Goal: Navigation & Orientation: Find specific page/section

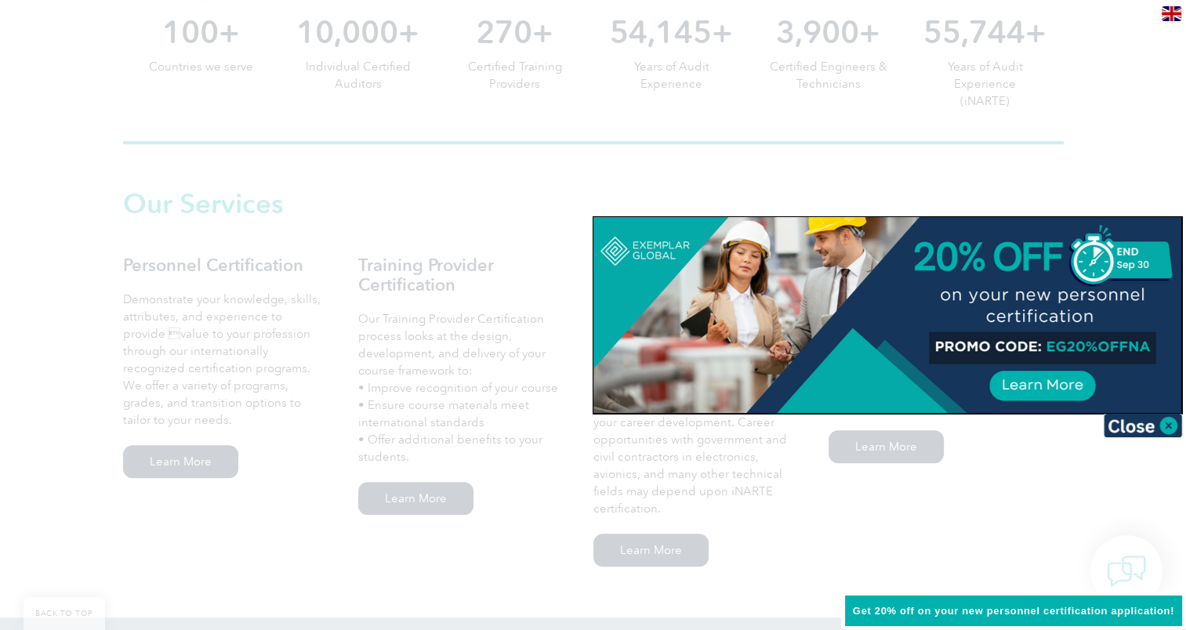
scroll to position [940, 0]
click at [1165, 417] on img at bounding box center [1142, 426] width 78 height 24
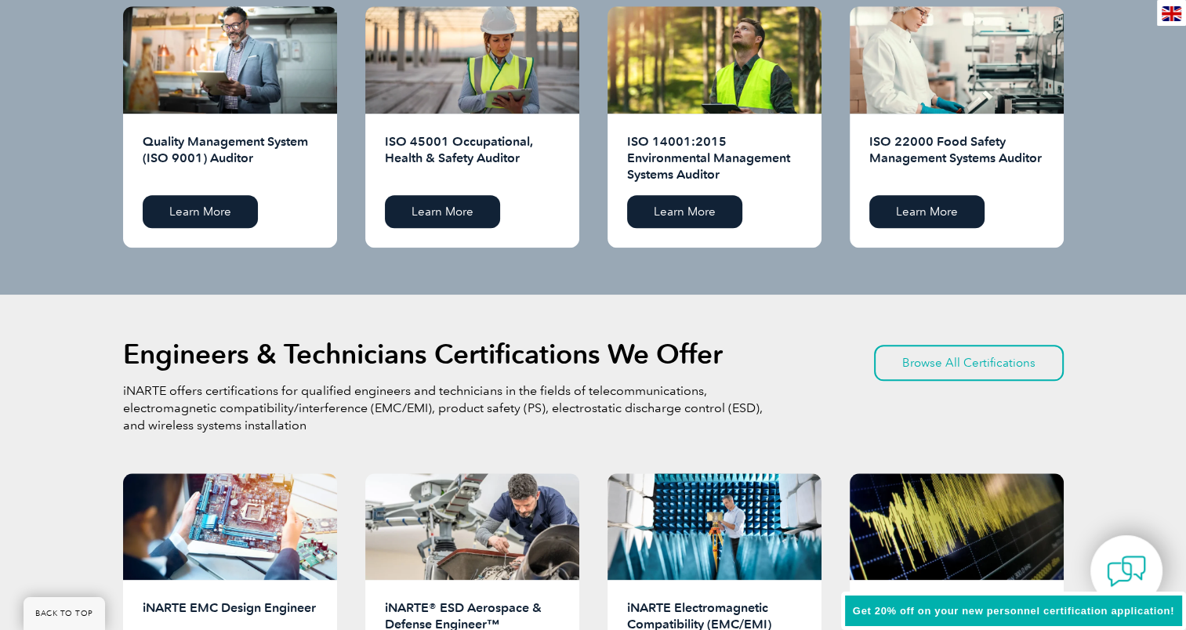
scroll to position [1658, 0]
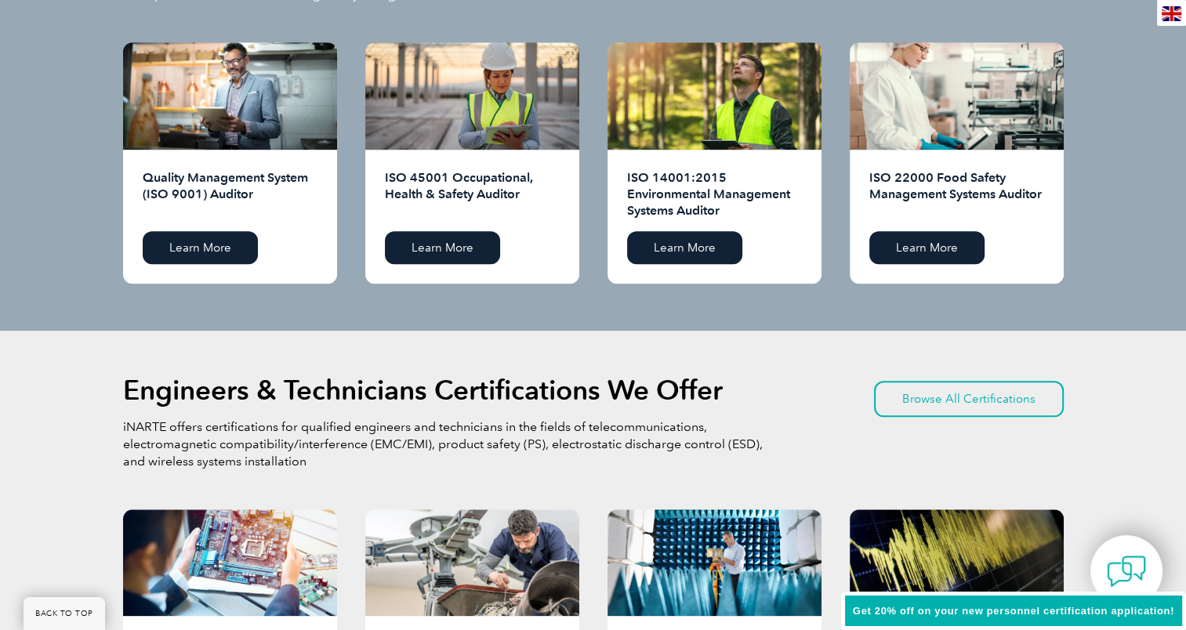
click at [933, 229] on div "ISO 22000 Food Safety Management Systems Auditor Learn More" at bounding box center [957, 217] width 214 height 134
click at [928, 244] on link "Learn More" at bounding box center [926, 247] width 115 height 33
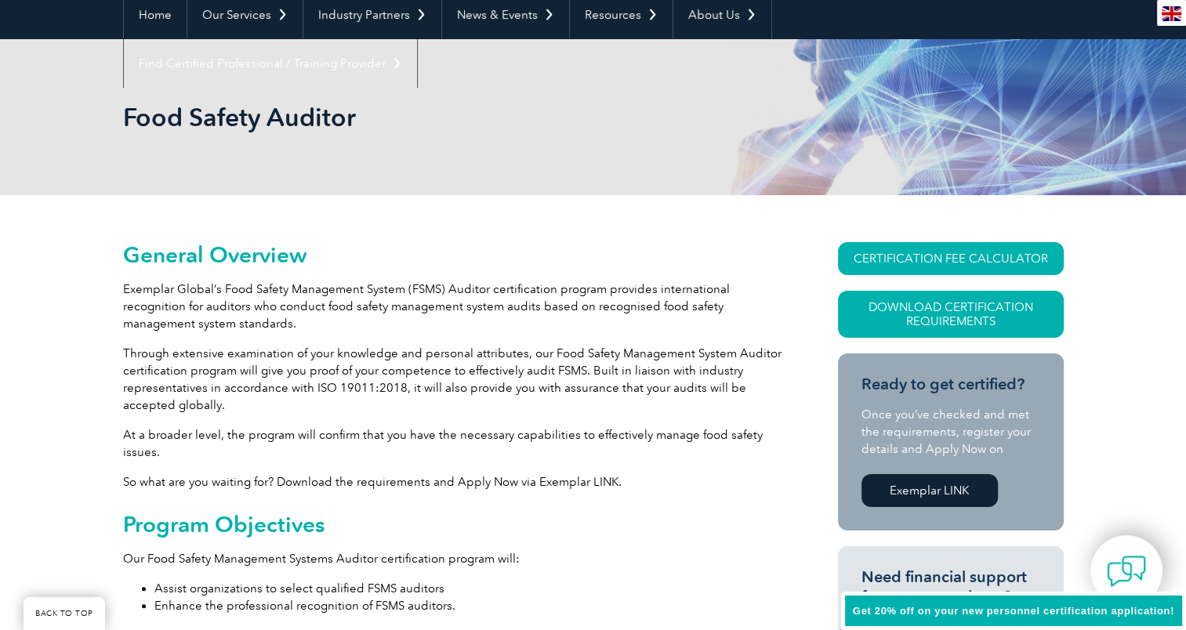
scroll to position [313, 0]
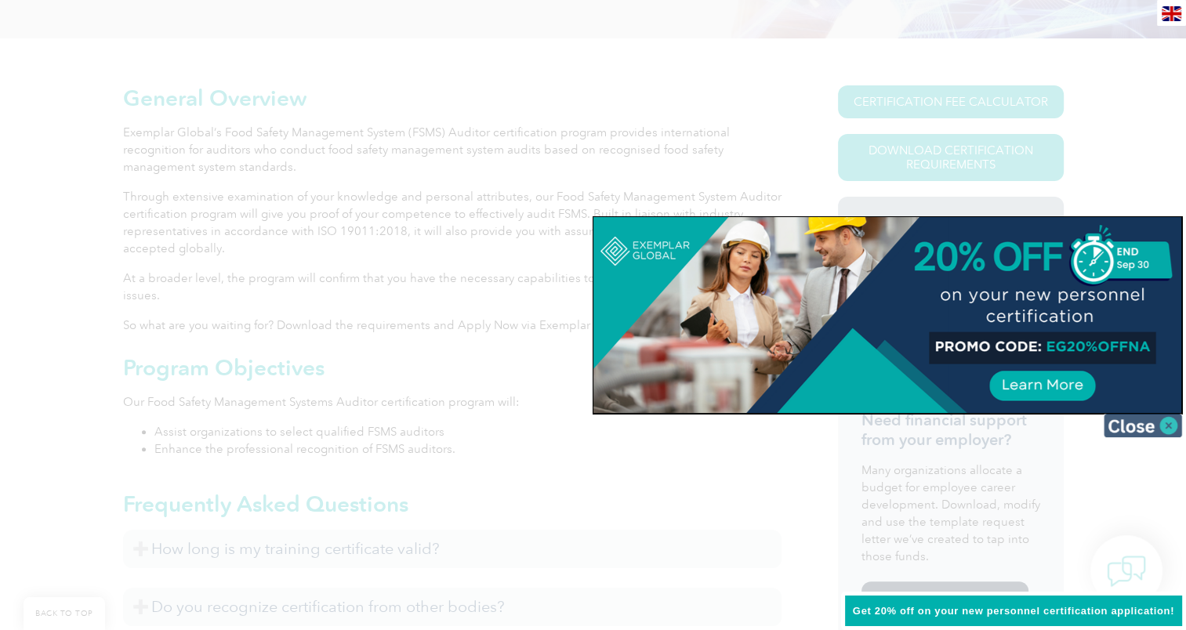
click at [1132, 421] on img at bounding box center [1142, 426] width 78 height 24
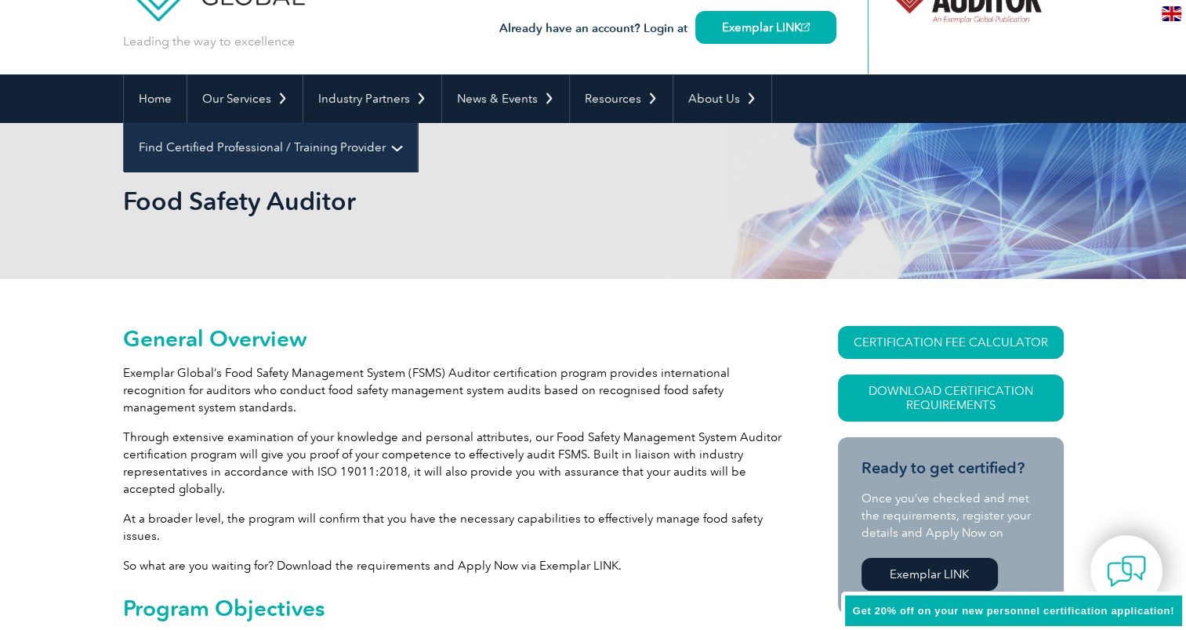
scroll to position [0, 0]
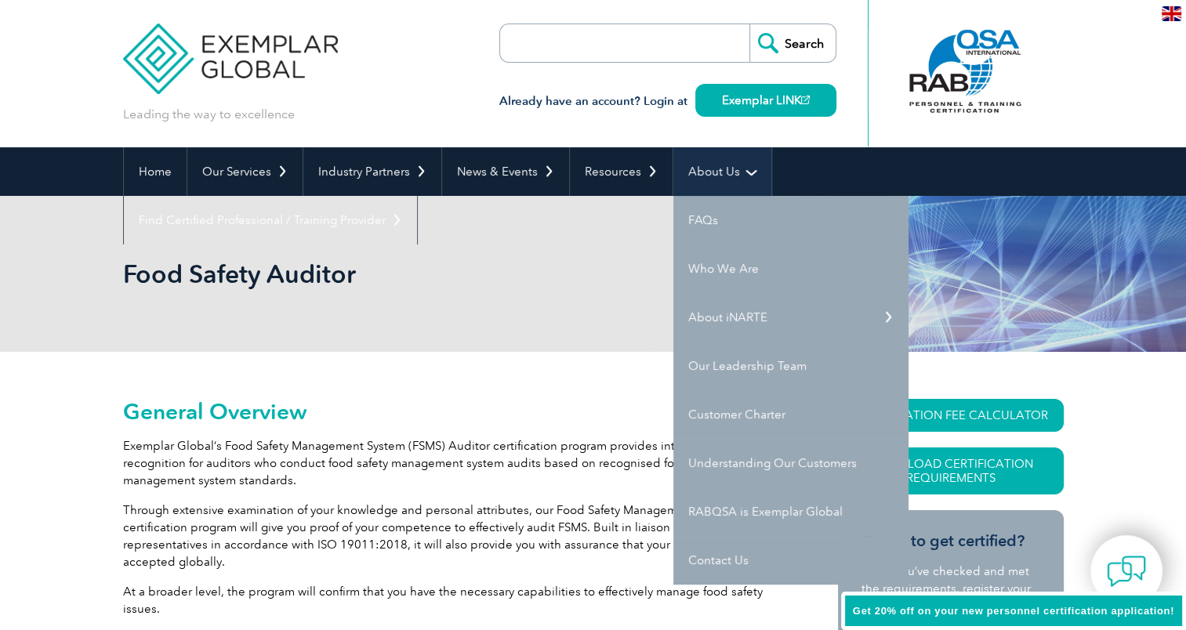
click at [689, 174] on link "About Us" at bounding box center [722, 171] width 98 height 49
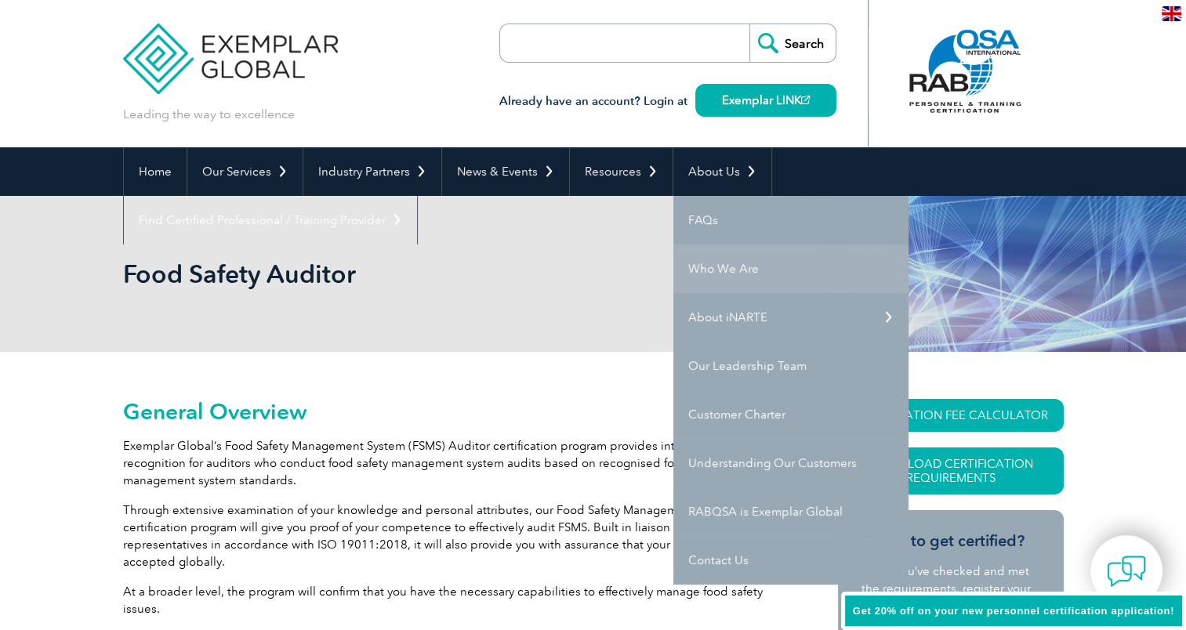
click at [711, 268] on link "Who We Are" at bounding box center [790, 269] width 235 height 49
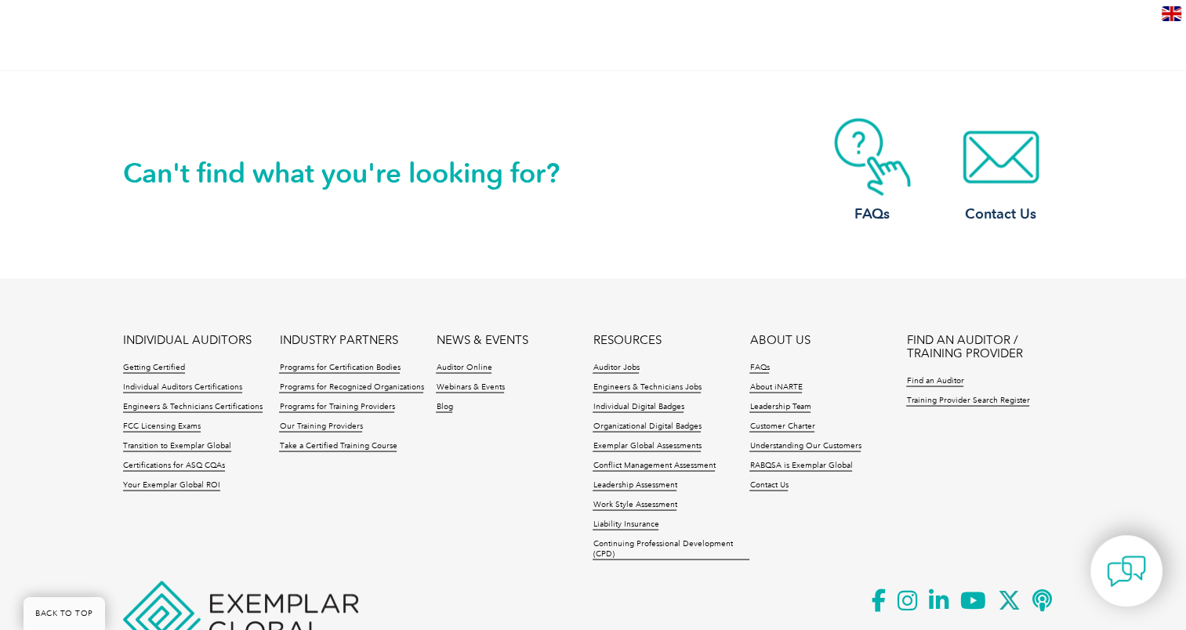
scroll to position [2844, 0]
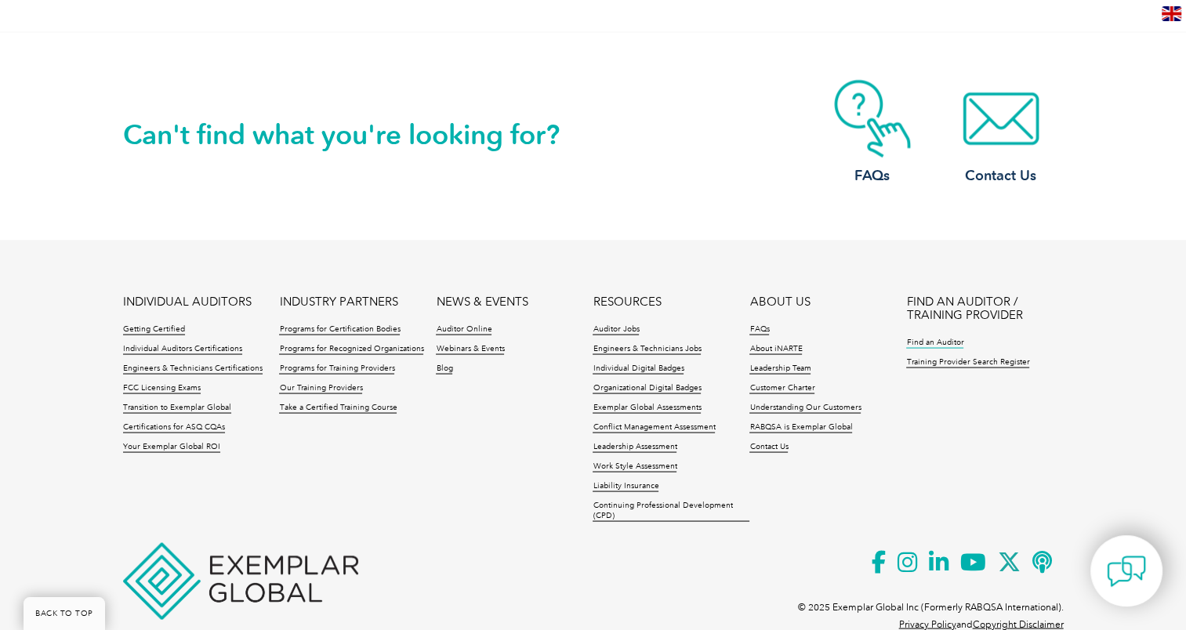
click at [929, 337] on link "Find an Auditor" at bounding box center [934, 342] width 57 height 11
